Goal: Transaction & Acquisition: Obtain resource

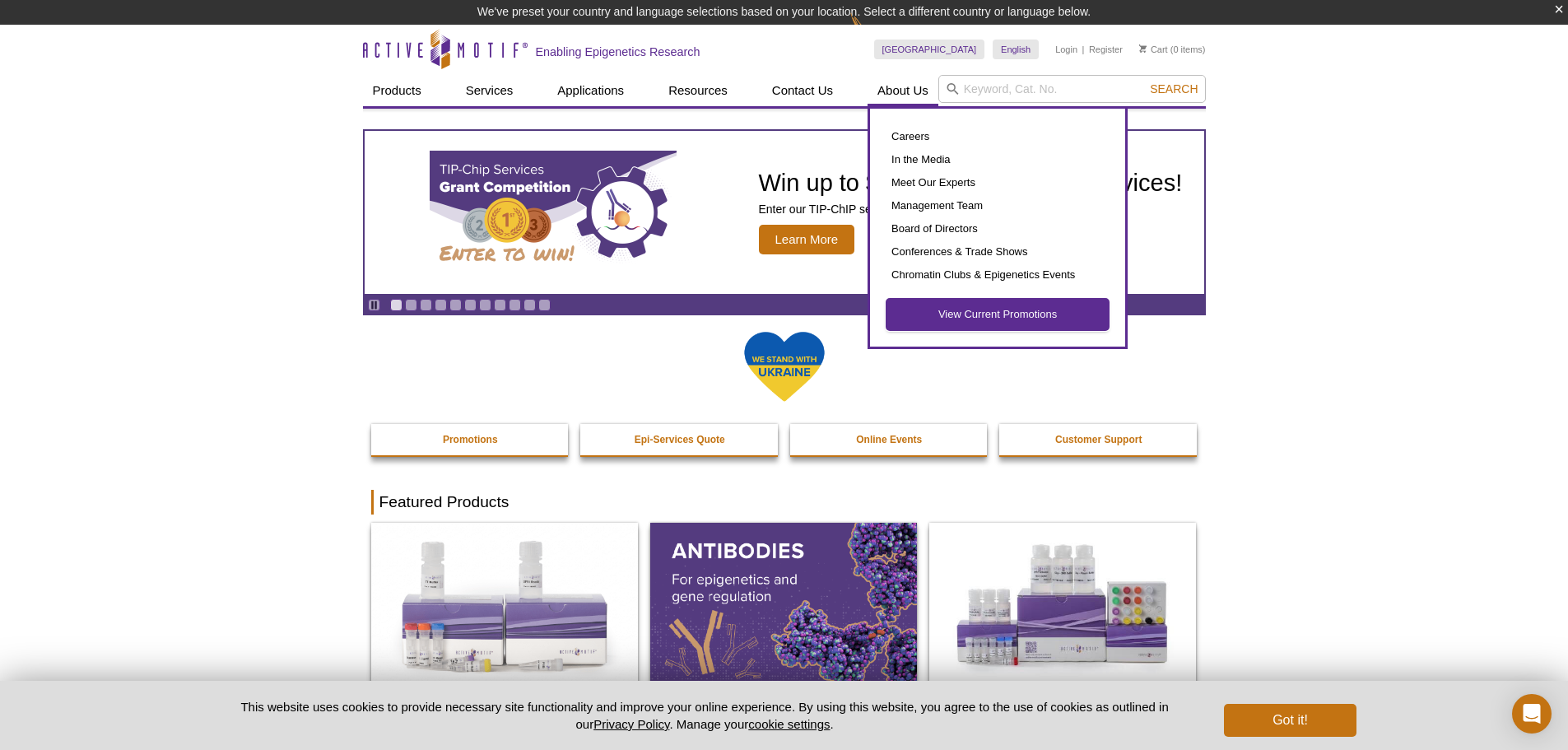
click at [974, 310] on link "View Current Promotions" at bounding box center [998, 314] width 223 height 31
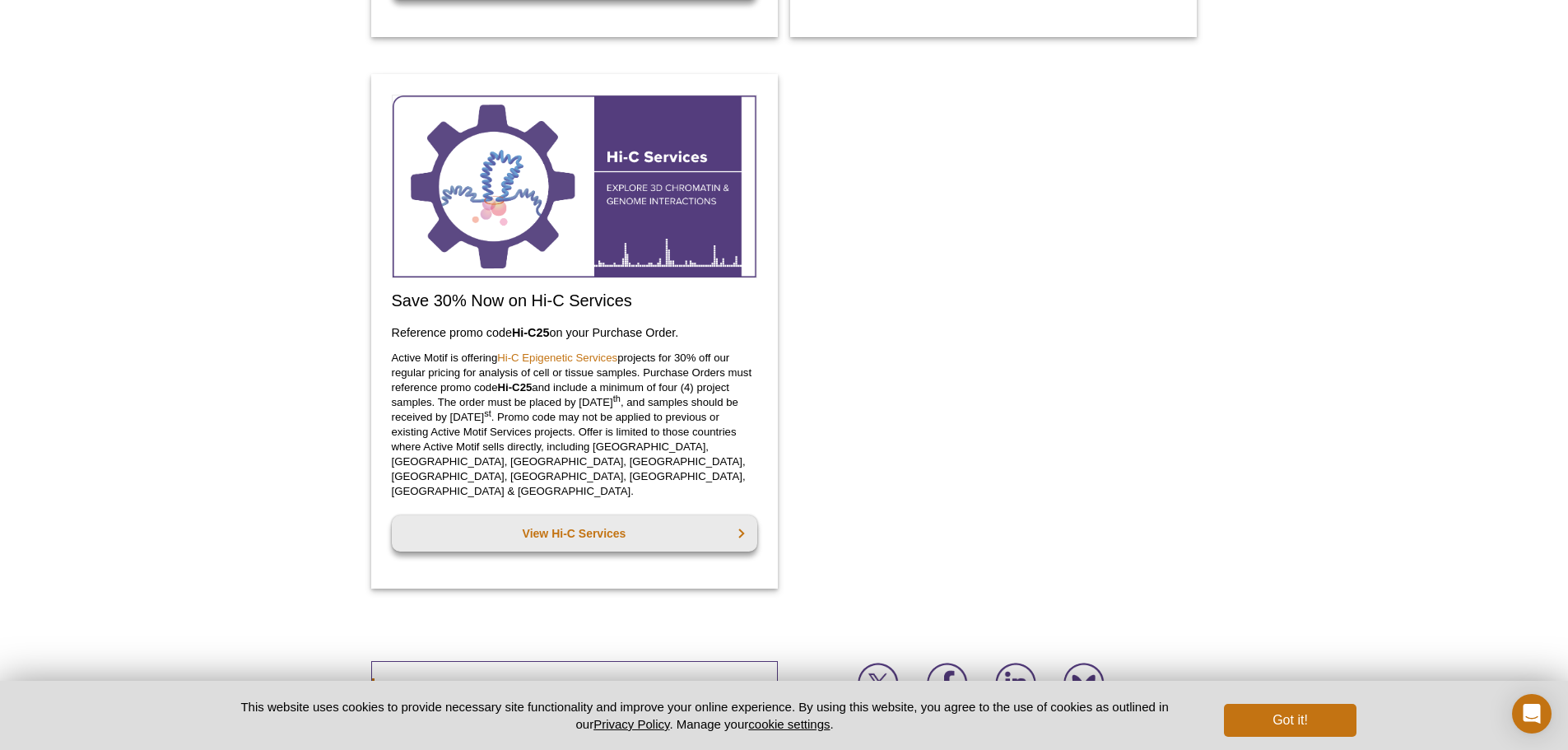
scroll to position [1868, 0]
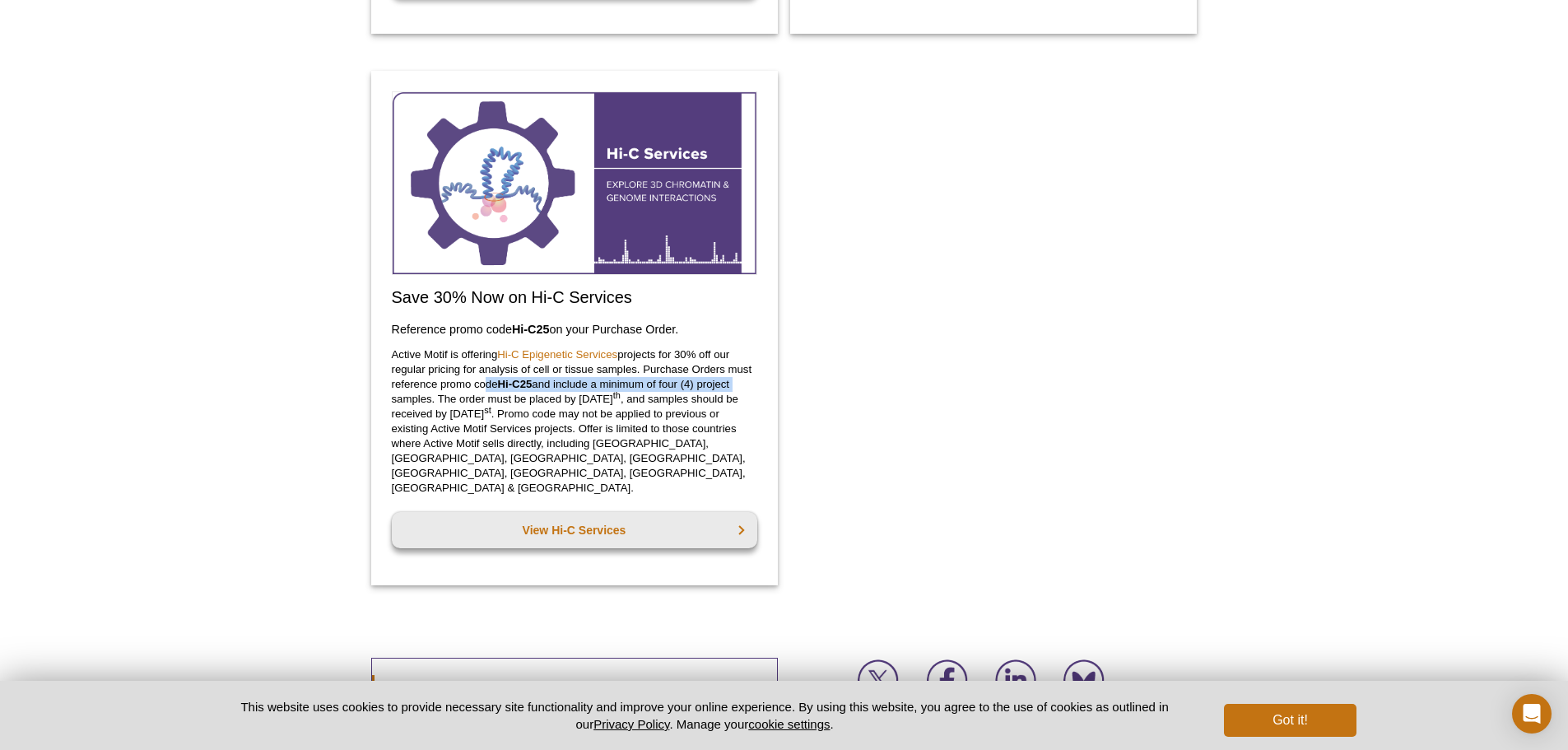
drag, startPoint x: 483, startPoint y: 381, endPoint x: 883, endPoint y: 382, distance: 400.0
